Goal: Information Seeking & Learning: Learn about a topic

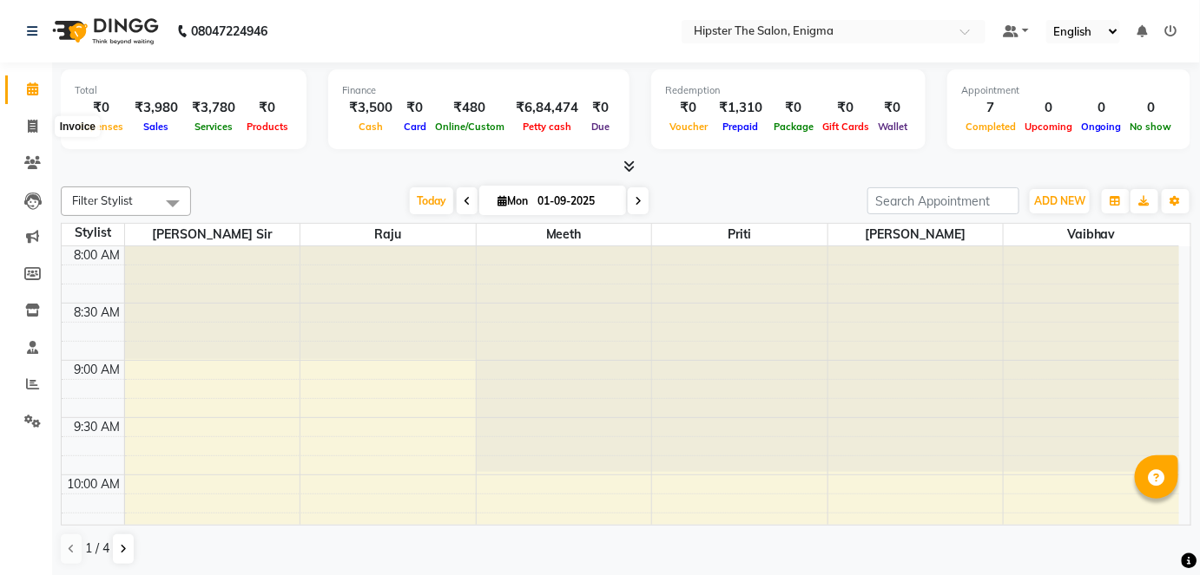
scroll to position [574, 0]
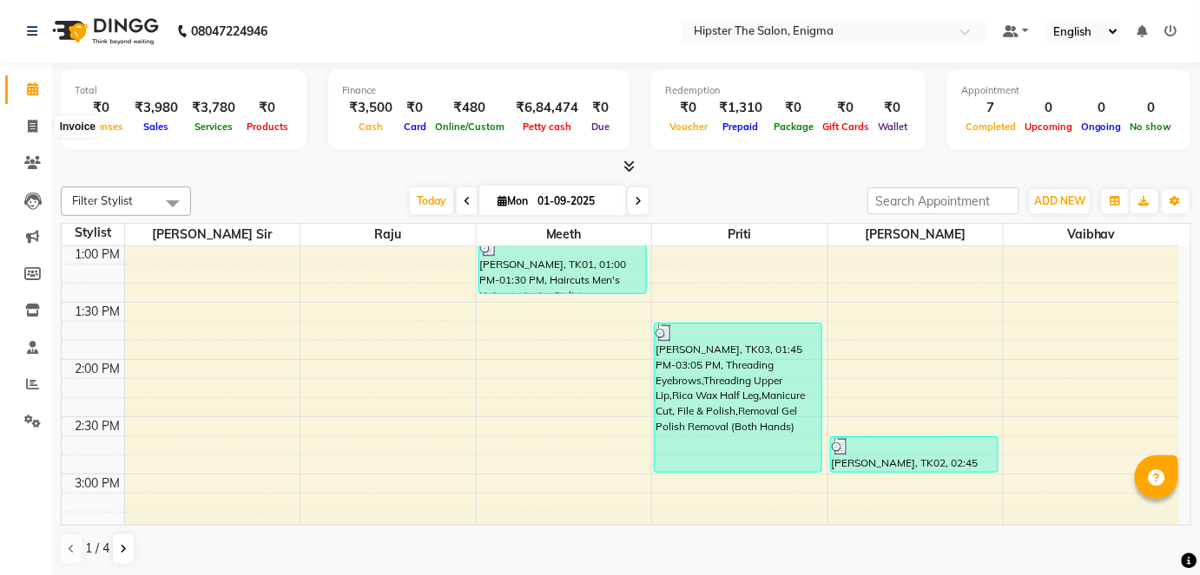
click at [31, 117] on span at bounding box center [32, 127] width 30 height 20
select select "service"
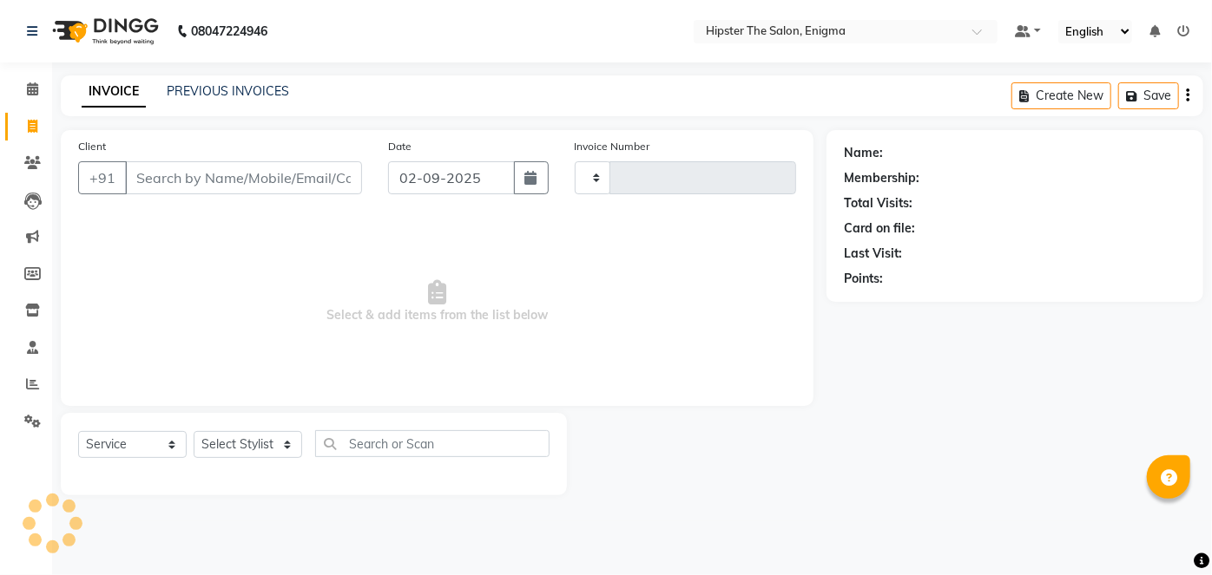
type input "1042"
select select "4468"
click at [32, 76] on link "Calendar" at bounding box center [26, 90] width 42 height 29
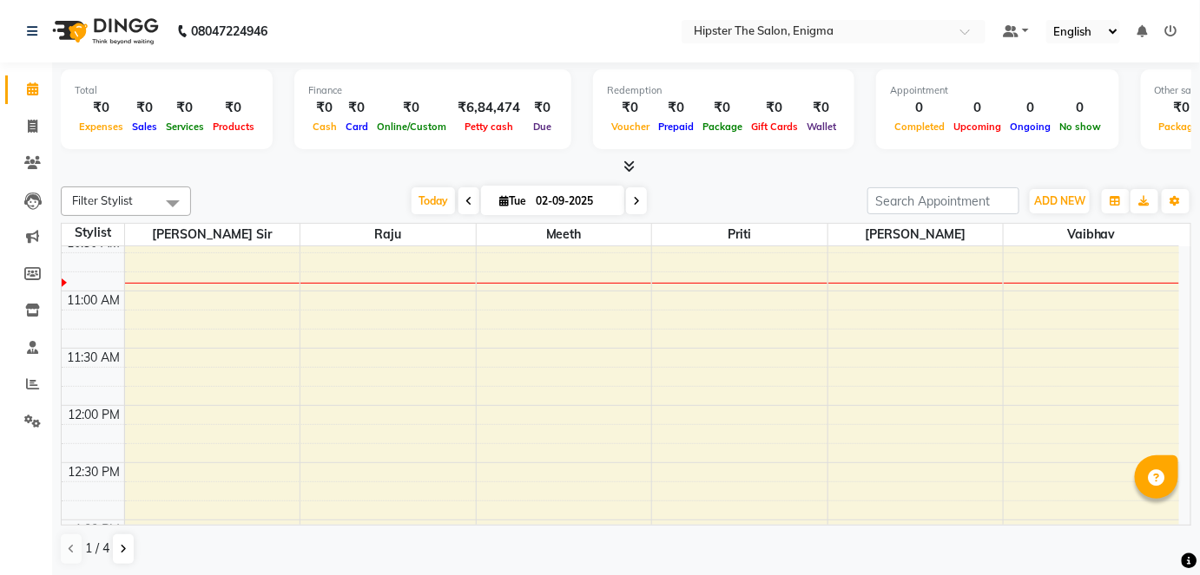
scroll to position [303, 0]
click at [1180, 194] on button "Toggle Dropdown" at bounding box center [1175, 201] width 28 height 24
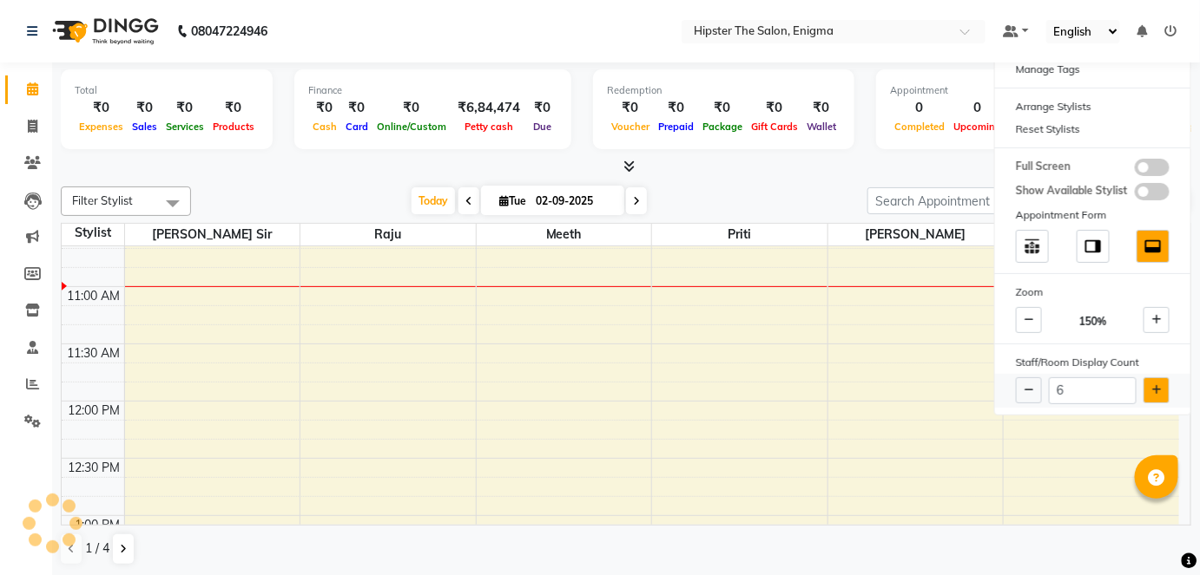
click at [1156, 399] on button at bounding box center [1156, 391] width 26 height 26
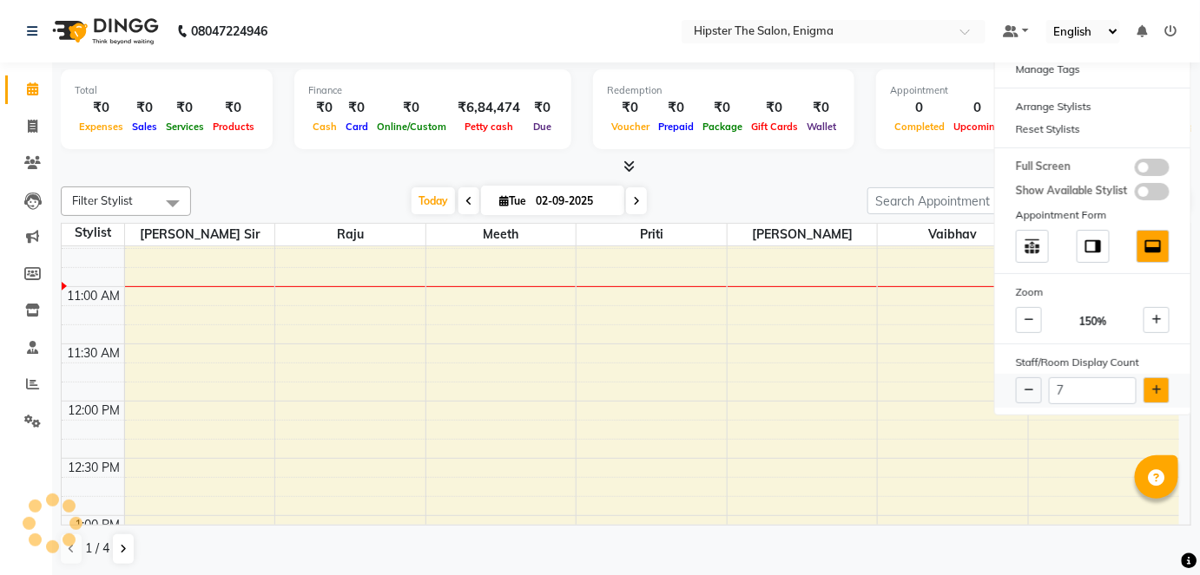
click at [1156, 399] on button at bounding box center [1156, 391] width 26 height 26
type input "8"
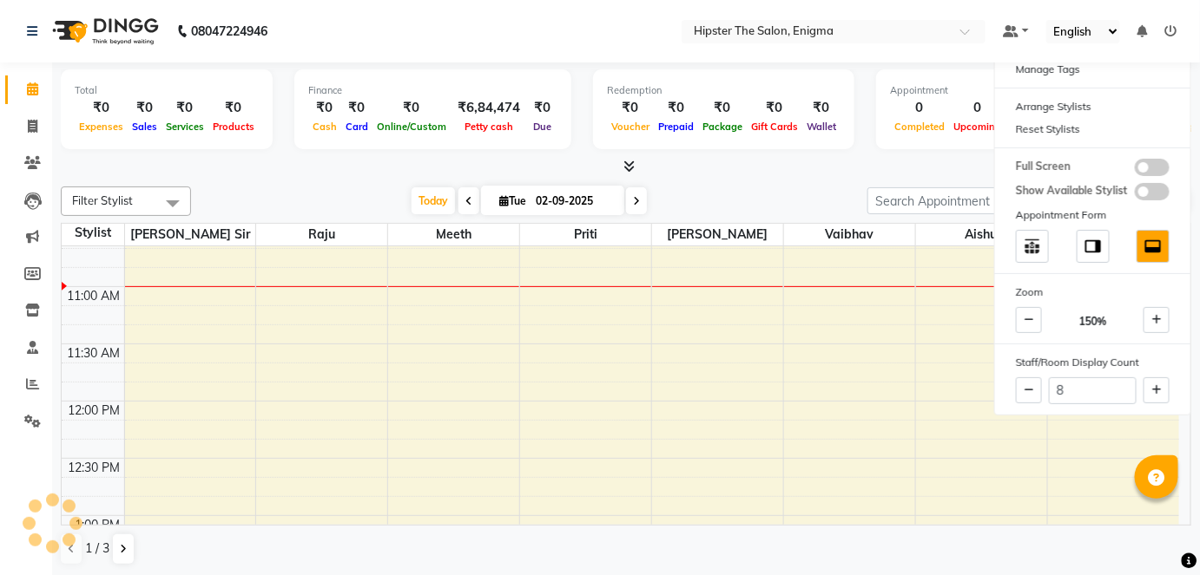
click at [795, 146] on div "Redemption ₹0 Voucher ₹0 Prepaid ₹0 Package ₹0 Gift Cards ₹0 Wallet" at bounding box center [723, 109] width 261 height 80
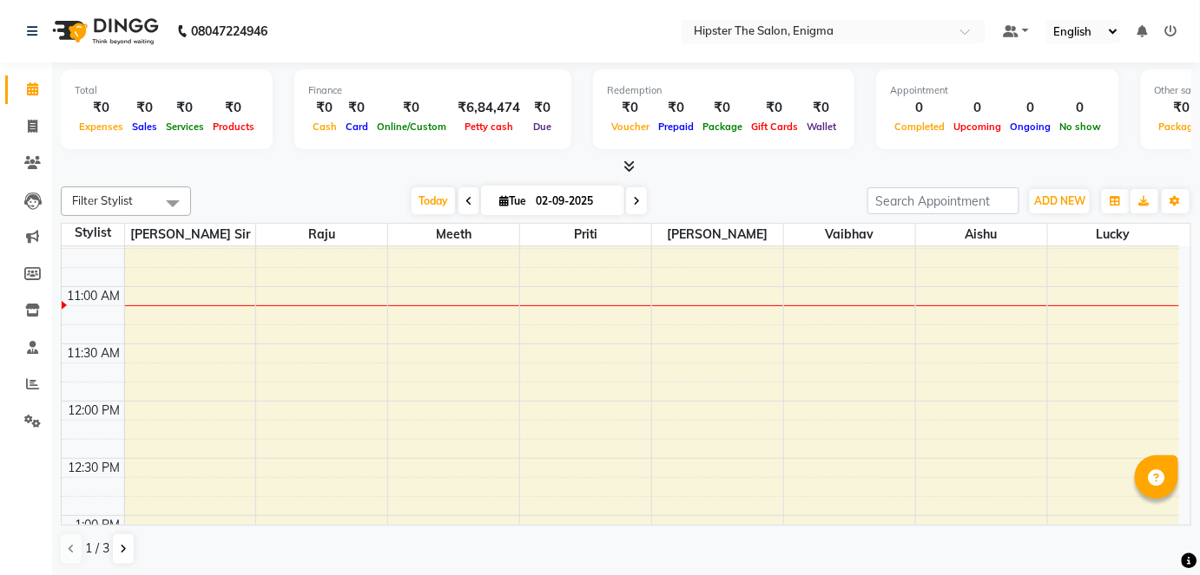
click at [615, 196] on input "02-09-2025" at bounding box center [573, 201] width 87 height 26
select select "9"
select select "2025"
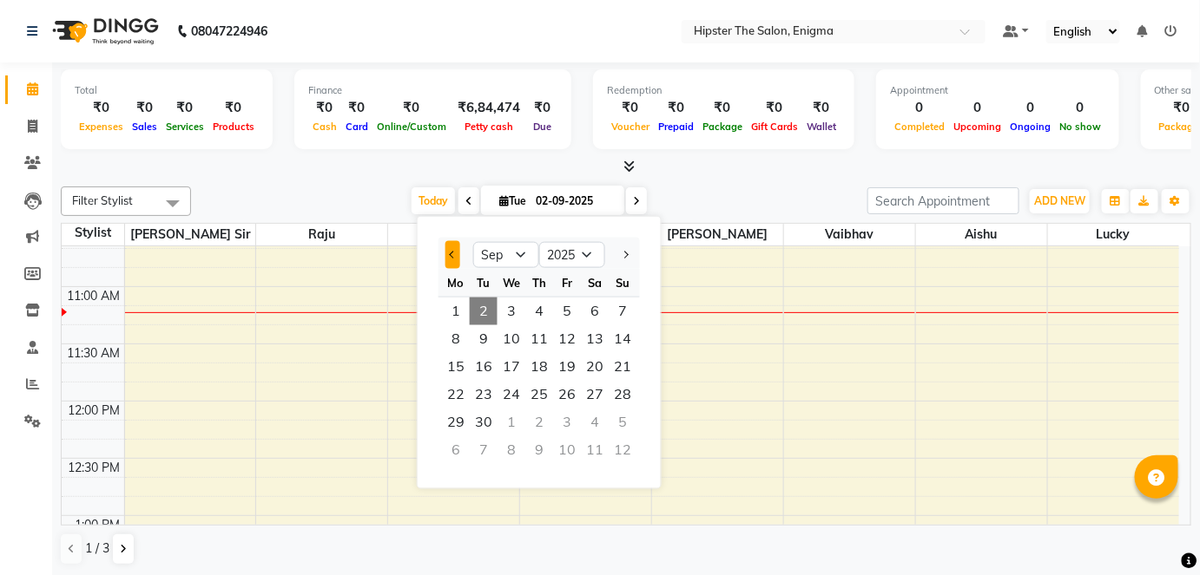
click at [448, 241] on button "Previous month" at bounding box center [452, 255] width 15 height 28
select select "8"
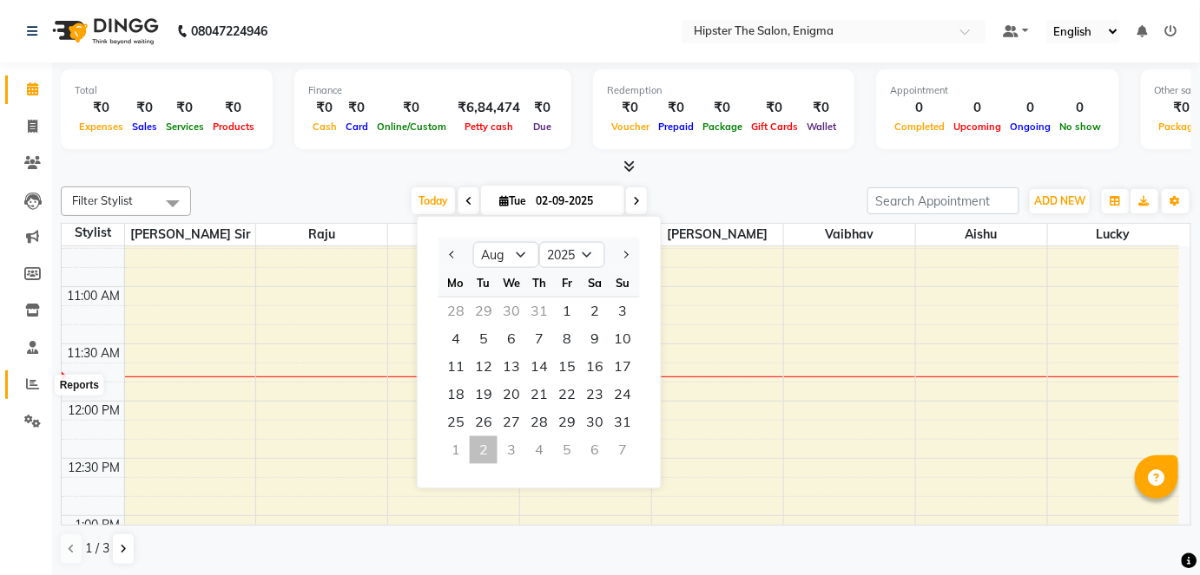
click at [30, 391] on icon at bounding box center [32, 384] width 13 height 13
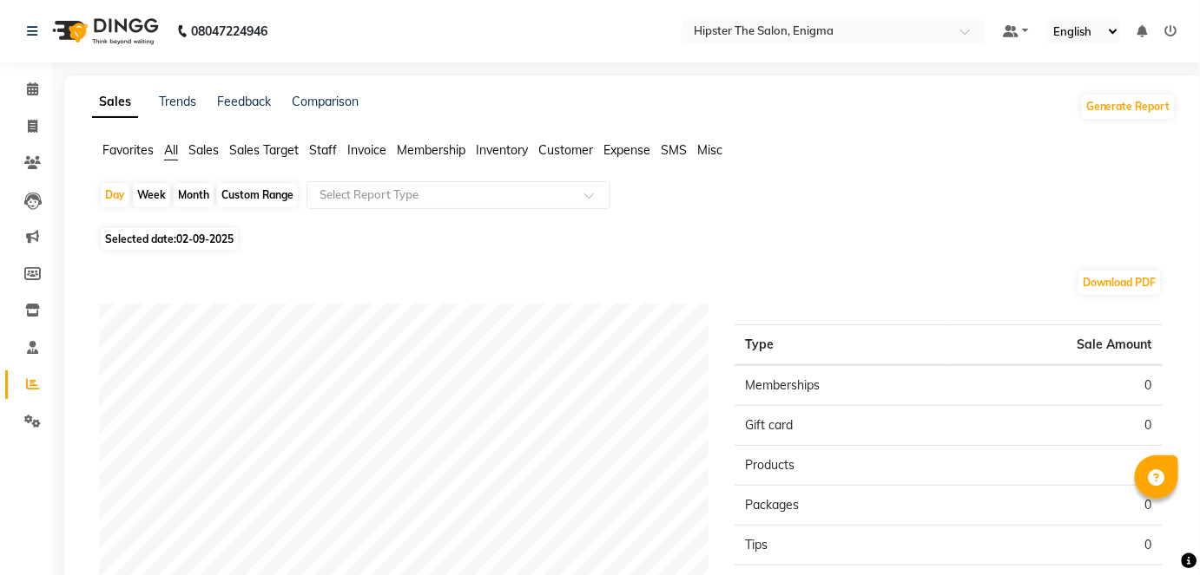
click at [259, 188] on div "Custom Range" at bounding box center [257, 195] width 81 height 24
select select "9"
select select "2025"
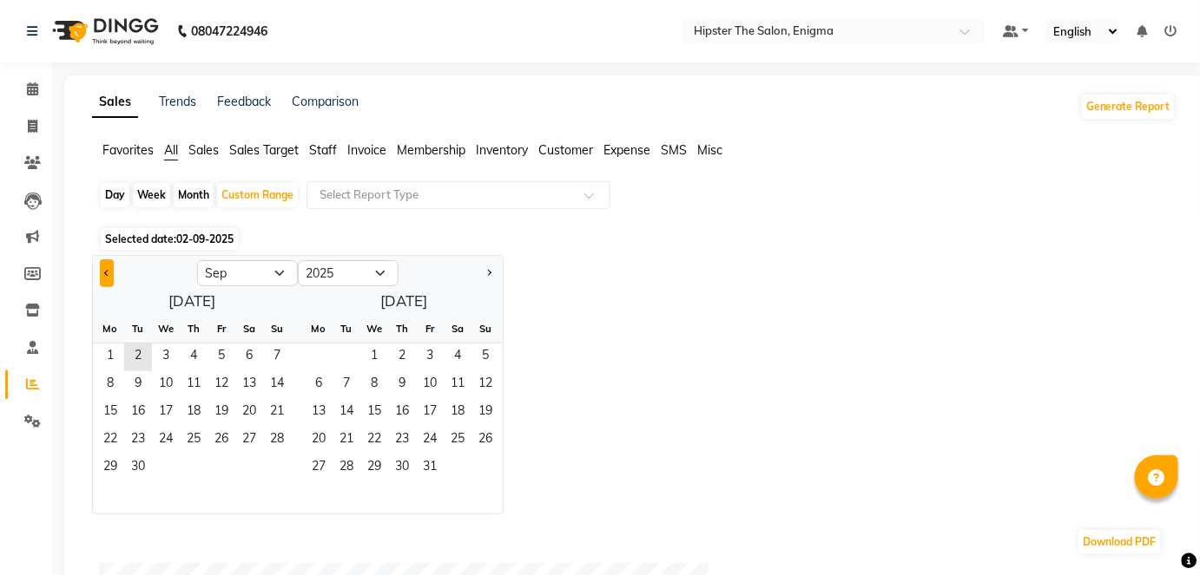
click at [100, 272] on button "Previous month" at bounding box center [107, 274] width 14 height 28
select select "8"
click at [224, 356] on span "1" at bounding box center [221, 358] width 28 height 28
click at [277, 480] on span "31" at bounding box center [277, 469] width 28 height 28
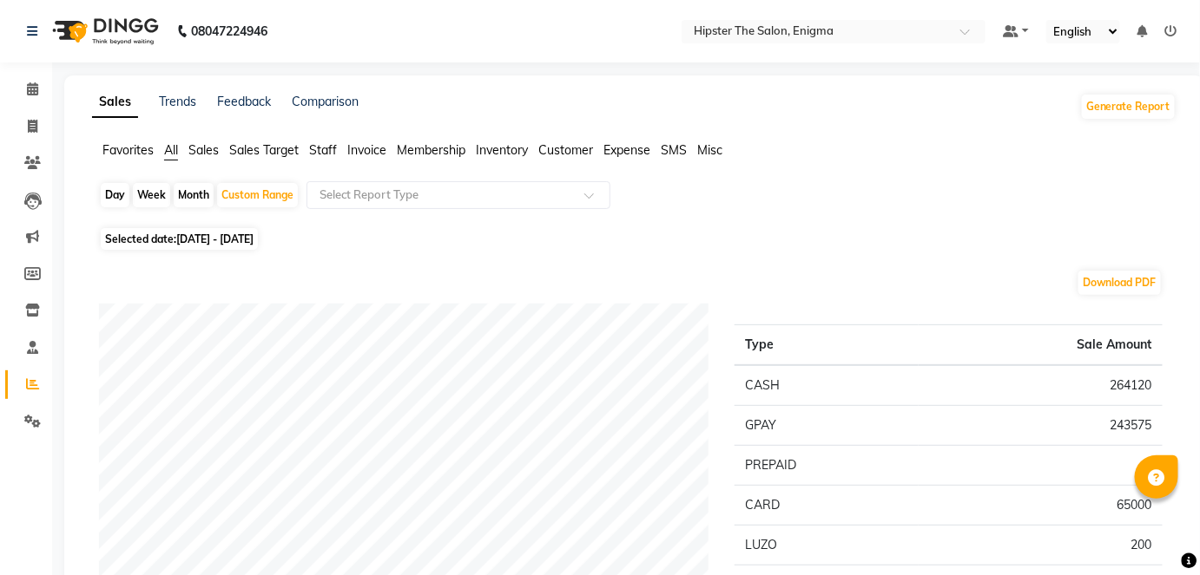
click at [322, 146] on span "Staff" at bounding box center [323, 150] width 28 height 16
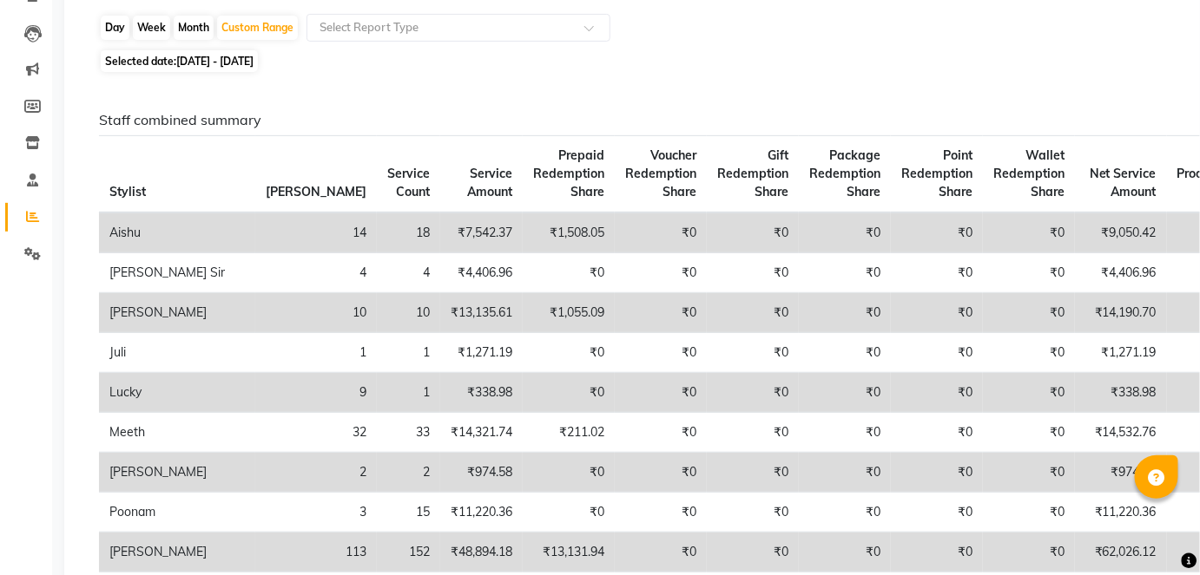
scroll to position [168, 0]
click at [523, 332] on td "₹1,055.09" at bounding box center [569, 313] width 92 height 40
click at [241, 58] on span "[DATE] - [DATE]" at bounding box center [214, 60] width 77 height 13
select select "8"
select select "2025"
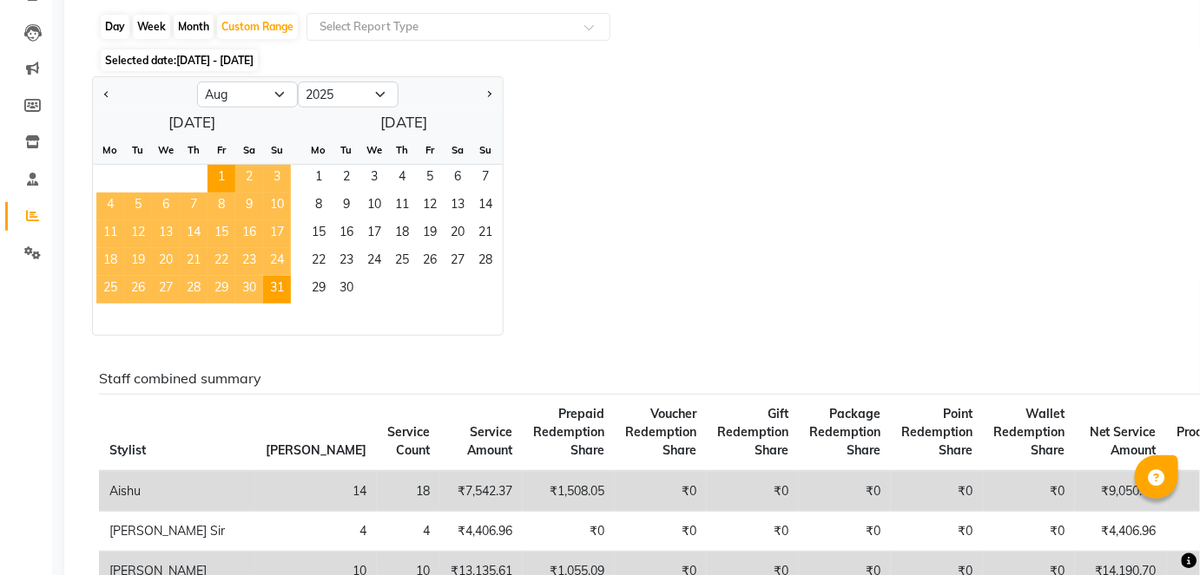
click at [748, 238] on div "Jan Feb Mar Apr May Jun [DATE] Aug Sep Oct Nov [DATE] 2016 2017 2018 2019 2020 …" at bounding box center [634, 206] width 1084 height 260
click at [219, 174] on span "1" at bounding box center [221, 179] width 28 height 28
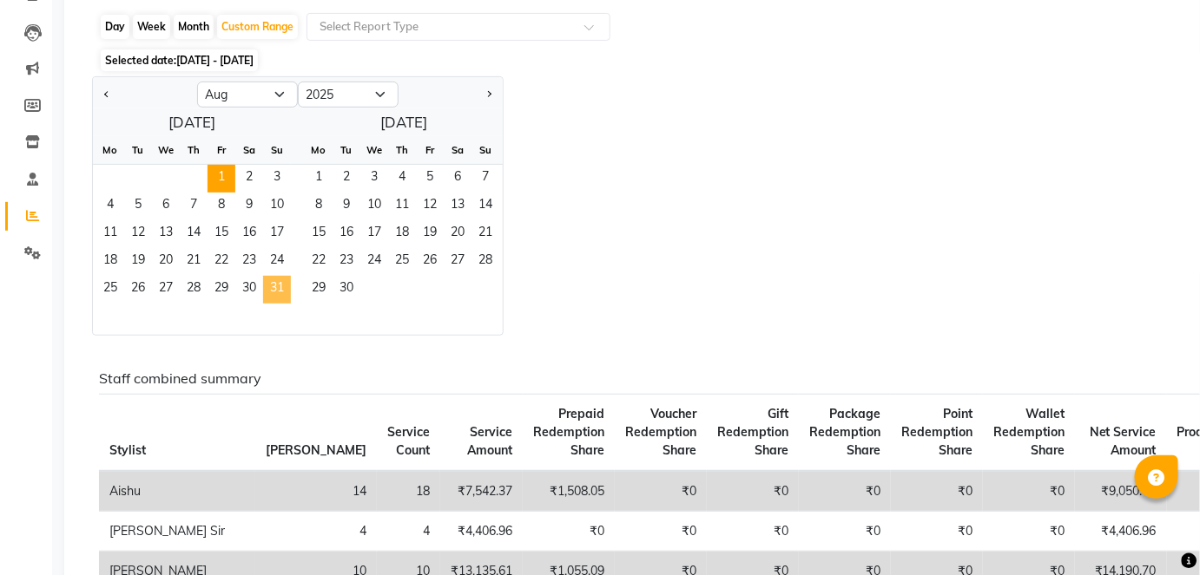
click at [271, 294] on span "31" at bounding box center [277, 290] width 28 height 28
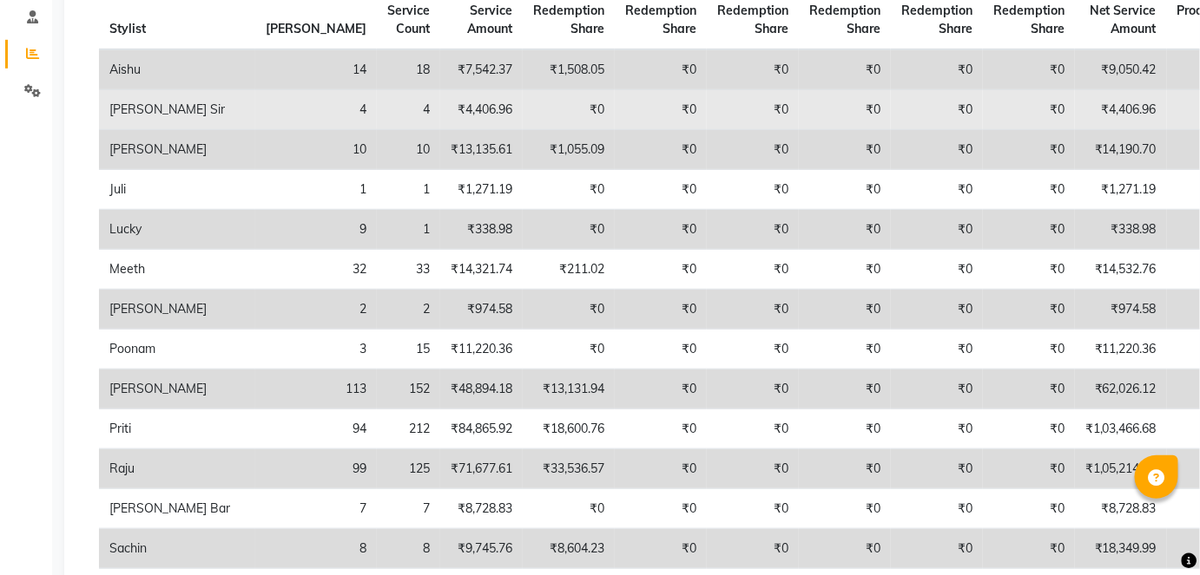
scroll to position [358, 0]
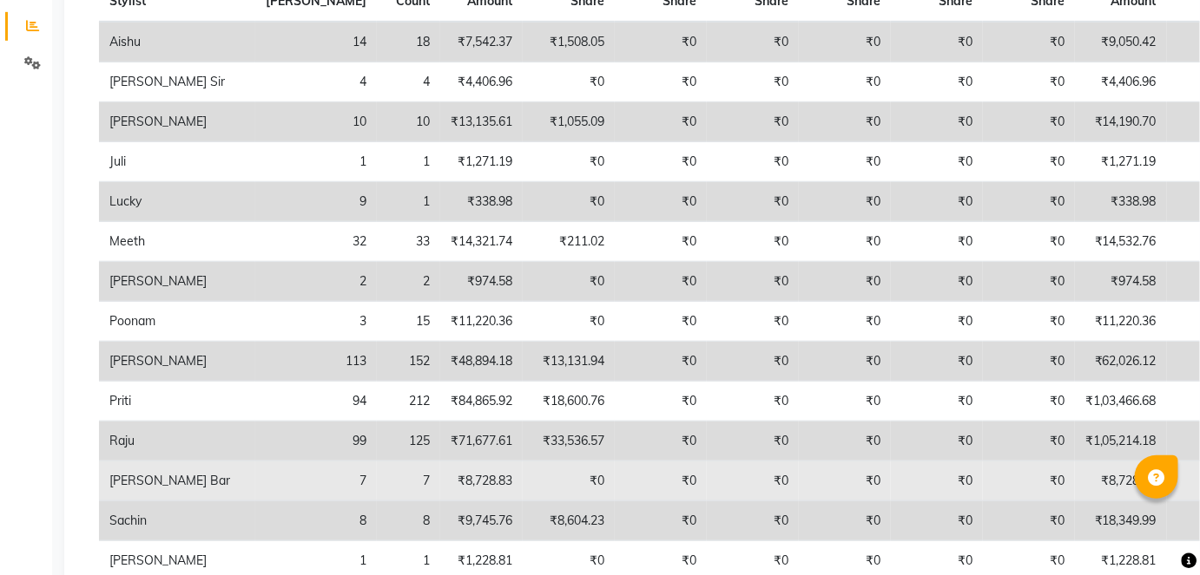
click at [1167, 494] on td "₹0" at bounding box center [1199, 482] width 65 height 40
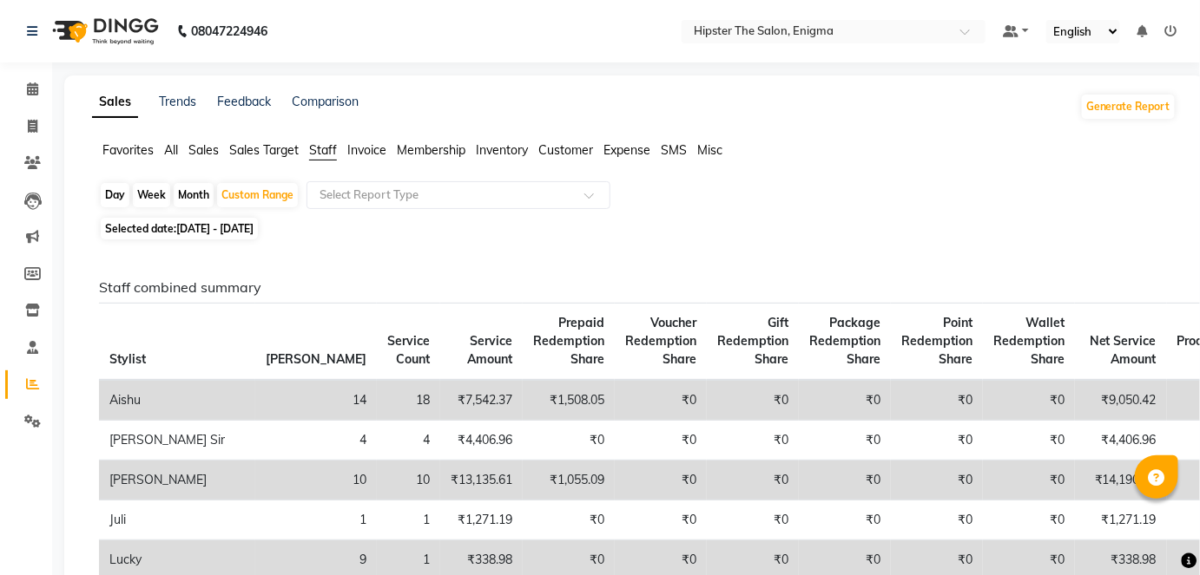
scroll to position [0, 0]
click at [1171, 33] on icon at bounding box center [1171, 31] width 12 height 12
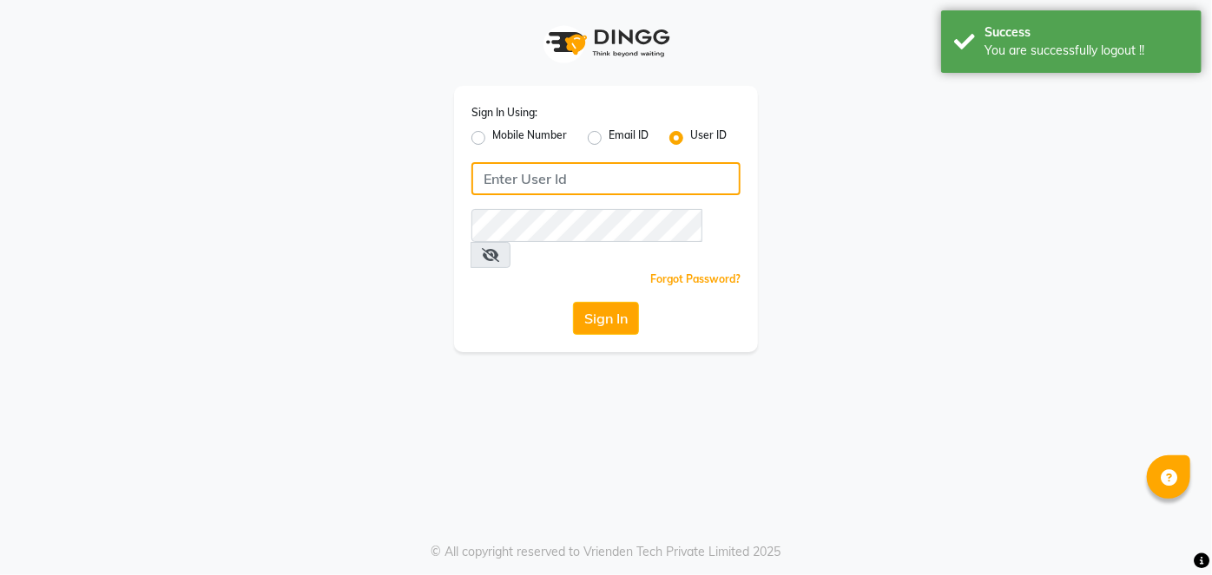
type input "9137134181"
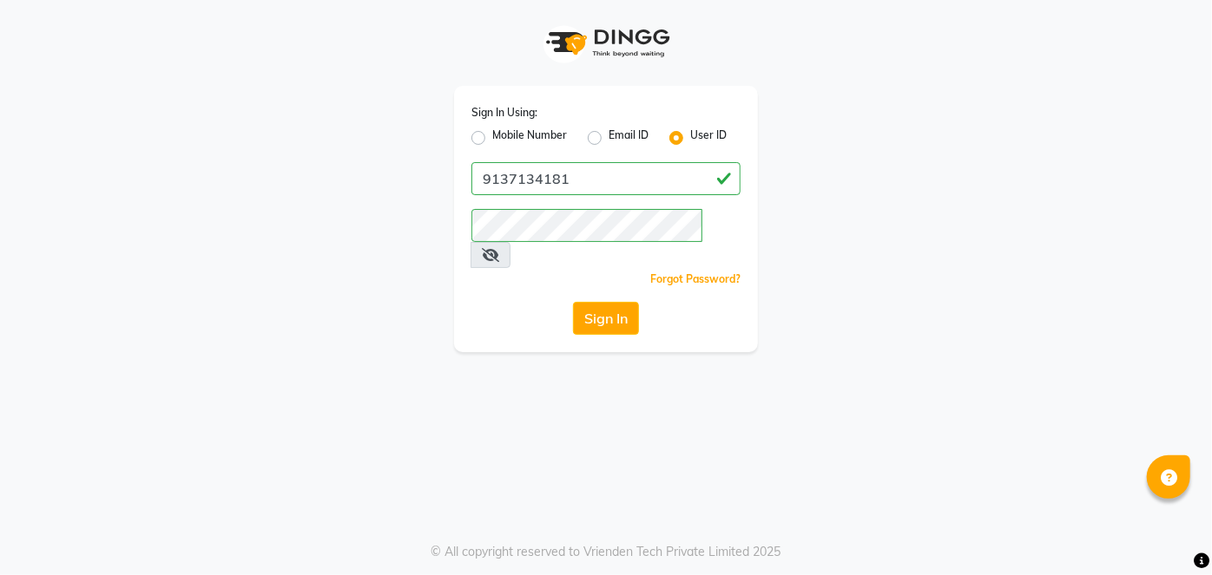
click at [492, 137] on label "Mobile Number" at bounding box center [529, 138] width 75 height 21
click at [492, 137] on input "Mobile Number" at bounding box center [497, 133] width 11 height 11
radio input "true"
radio input "false"
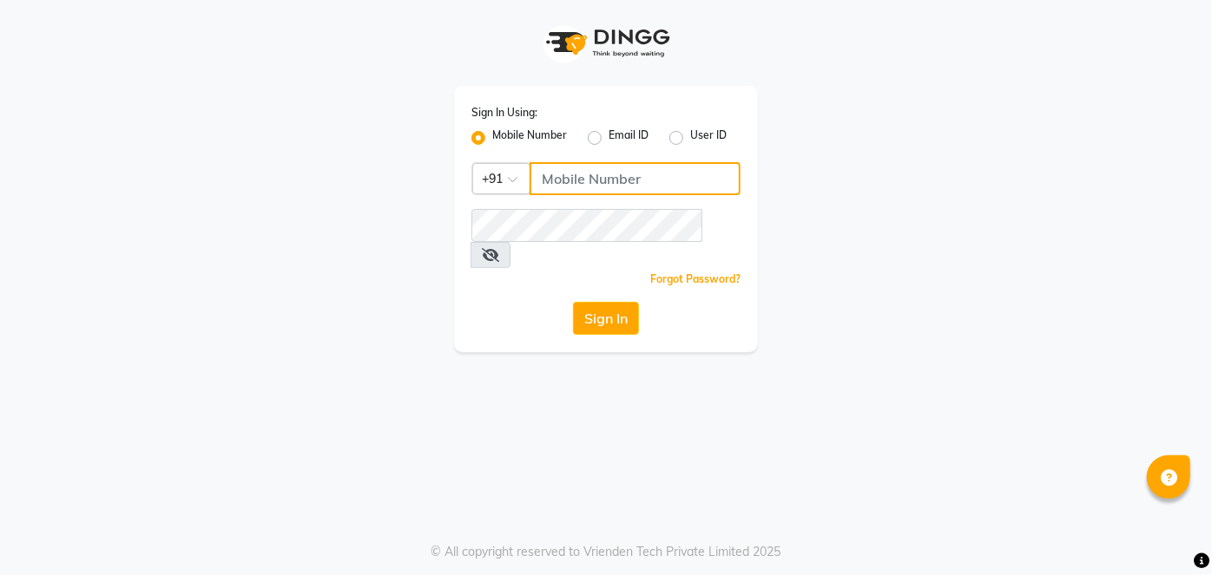
click at [577, 181] on input "Username" at bounding box center [634, 178] width 211 height 33
type input "9867141431"
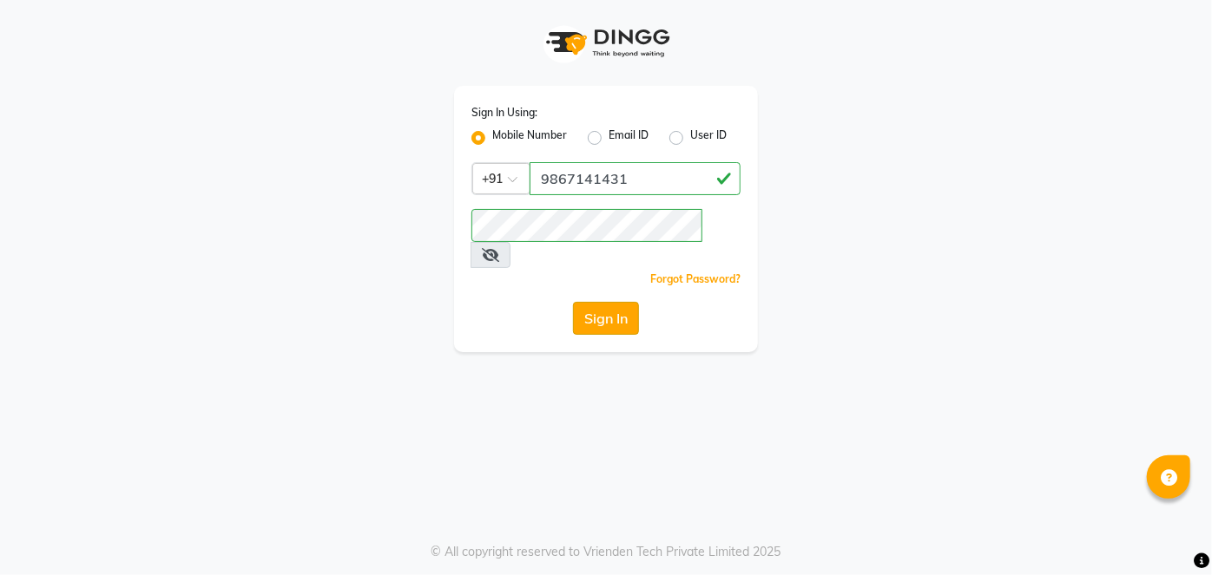
click at [618, 302] on button "Sign In" at bounding box center [606, 318] width 66 height 33
